Goal: Use online tool/utility: Utilize a website feature to perform a specific function

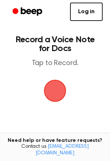
click at [55, 84] on span "button" at bounding box center [55, 90] width 40 height 40
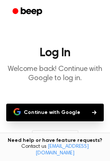
scroll to position [64, 0]
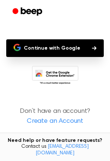
click at [66, 34] on main "Log In Welcome back! Continue with Google to log in. Continue with Google Don’t…" at bounding box center [55, 48] width 110 height 225
click at [70, 47] on button "Continue with Google" at bounding box center [55, 48] width 98 height 18
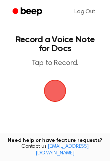
click at [61, 76] on main "Record a Voice Note for Docs Tap to Record. Tired of copying and pasting? Use t…" at bounding box center [55, 112] width 110 height 224
click at [57, 82] on span "button" at bounding box center [55, 90] width 41 height 41
click at [57, 82] on span "button" at bounding box center [54, 90] width 29 height 29
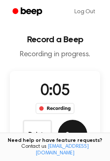
click at [79, 138] on button "Save" at bounding box center [72, 134] width 29 height 29
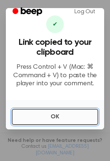
click at [48, 120] on button "OK" at bounding box center [55, 117] width 87 height 16
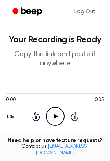
click at [48, 107] on icon "Play Audio" at bounding box center [55, 116] width 19 height 19
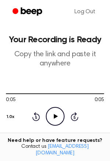
click at [54, 111] on icon "Play Audio" at bounding box center [55, 116] width 19 height 19
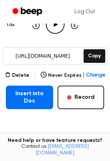
scroll to position [92, 0]
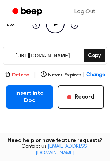
click at [21, 75] on button "Delete" at bounding box center [17, 75] width 25 height 8
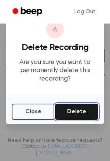
click at [84, 119] on button "Delete" at bounding box center [76, 112] width 43 height 16
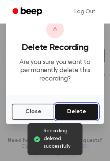
click at [85, 115] on button "Delete" at bounding box center [76, 112] width 43 height 16
